Goal: Information Seeking & Learning: Learn about a topic

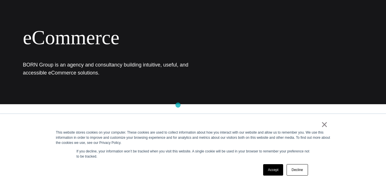
scroll to position [57, 0]
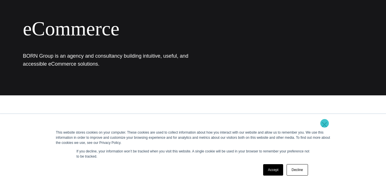
click at [325, 123] on link "×" at bounding box center [324, 124] width 7 height 5
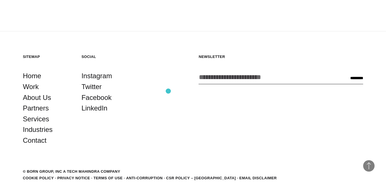
scroll to position [943, 0]
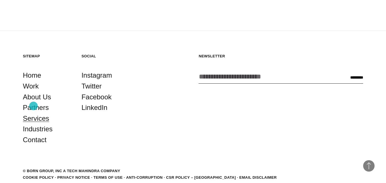
click at [33, 113] on link "Services" at bounding box center [36, 118] width 26 height 11
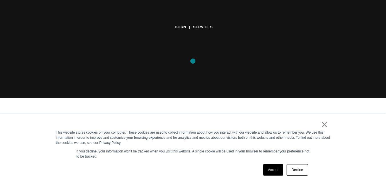
scroll to position [86, 0]
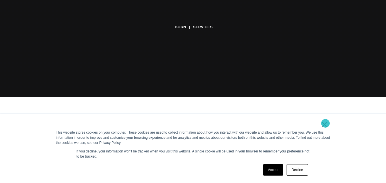
click at [326, 123] on link "×" at bounding box center [324, 124] width 7 height 5
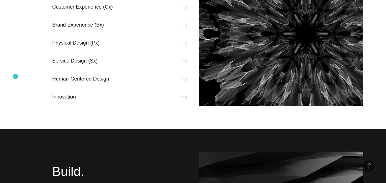
scroll to position [257, 0]
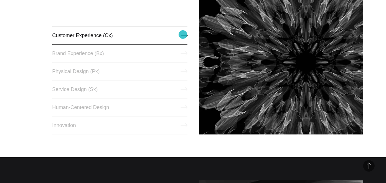
click at [183, 35] on link "Customer Experience (Cx)" at bounding box center [119, 35] width 135 height 18
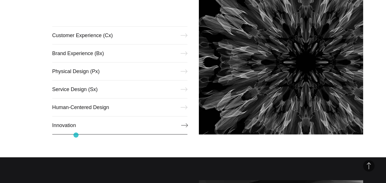
drag, startPoint x: 41, startPoint y: 32, endPoint x: 77, endPoint y: 133, distance: 107.7
click at [77, 134] on div "Imagine. Creating a future for your brand through strategy and user-centric des…" at bounding box center [193, 42] width 386 height 232
click at [10, 51] on div "Imagine. Creating a future for your brand through strategy and user-centric des…" at bounding box center [193, 42] width 386 height 232
drag, startPoint x: 39, startPoint y: 25, endPoint x: 98, endPoint y: 138, distance: 128.0
click at [98, 138] on div "Imagine. Creating a future for your brand through strategy and user-centric des…" at bounding box center [193, 42] width 386 height 232
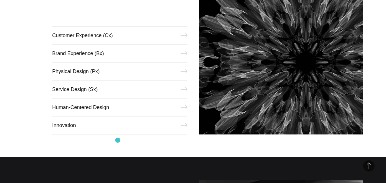
copy div "Imagine. Creating a future for your brand through strategy and user-centric des…"
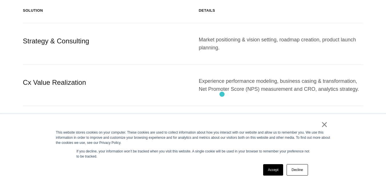
scroll to position [600, 0]
